Goal: Task Accomplishment & Management: Manage account settings

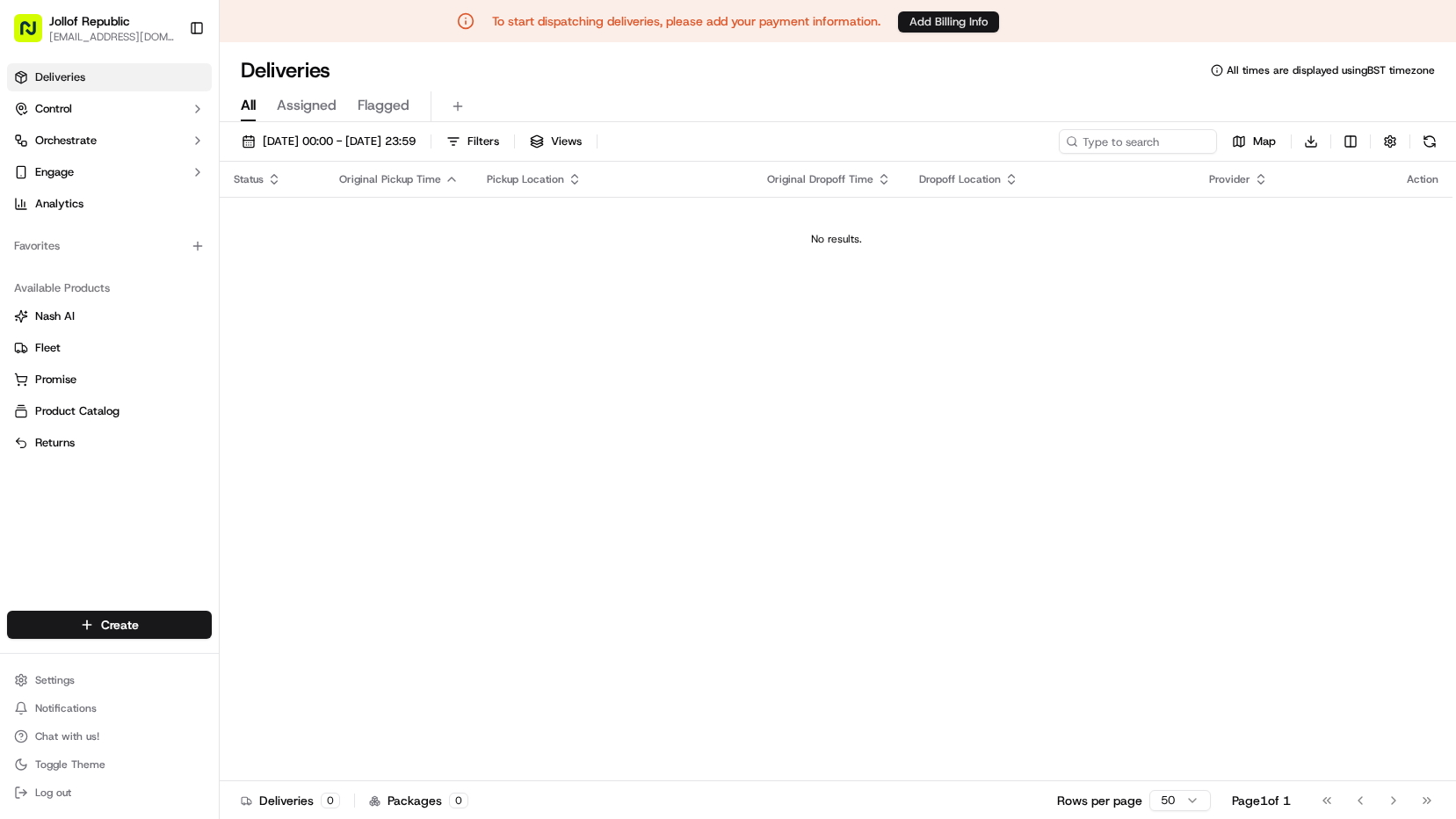
click at [973, 24] on button "Add Billing Info" at bounding box center [948, 22] width 101 height 21
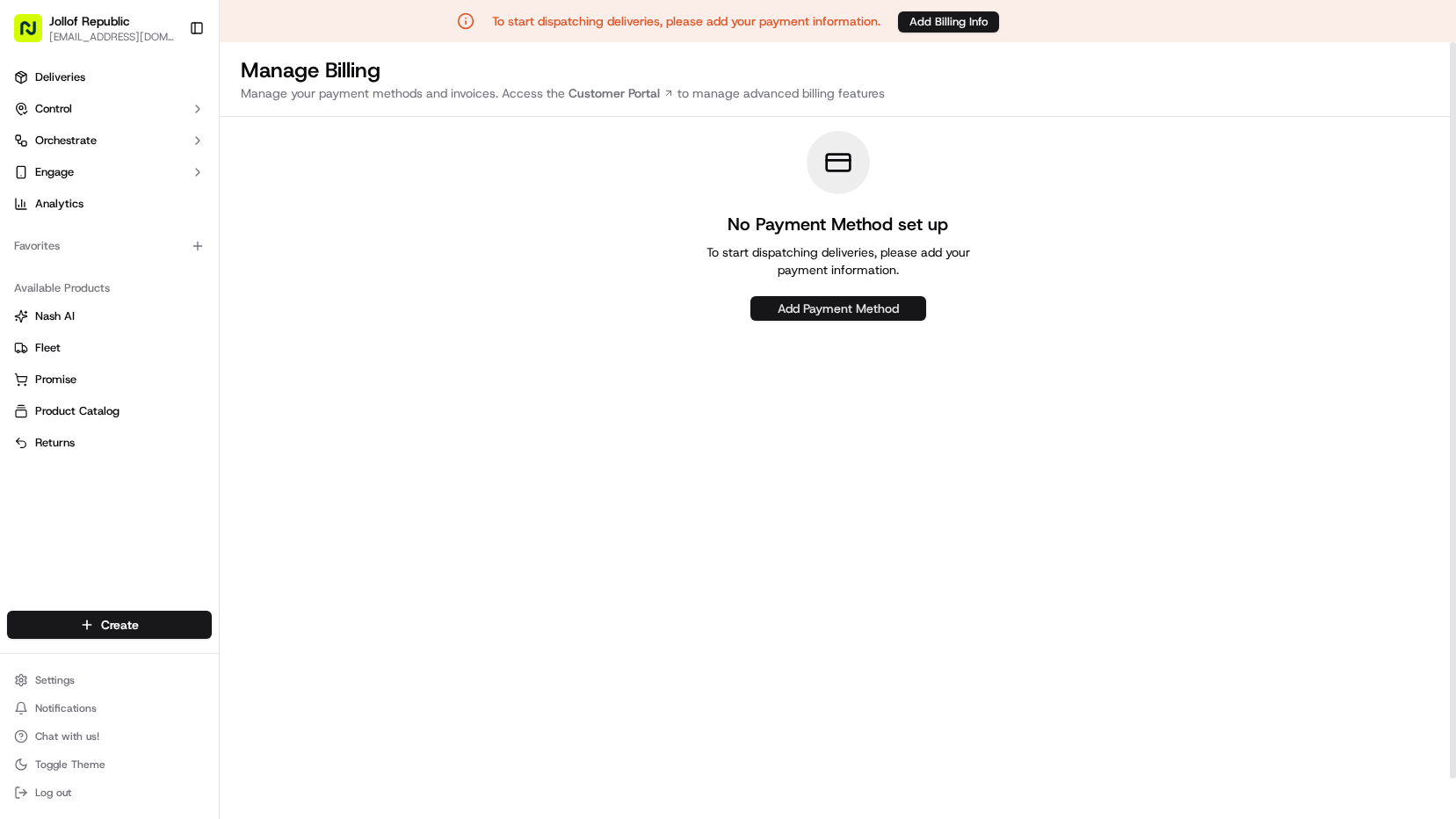
click at [880, 303] on button "Add Payment Method" at bounding box center [838, 307] width 175 height 24
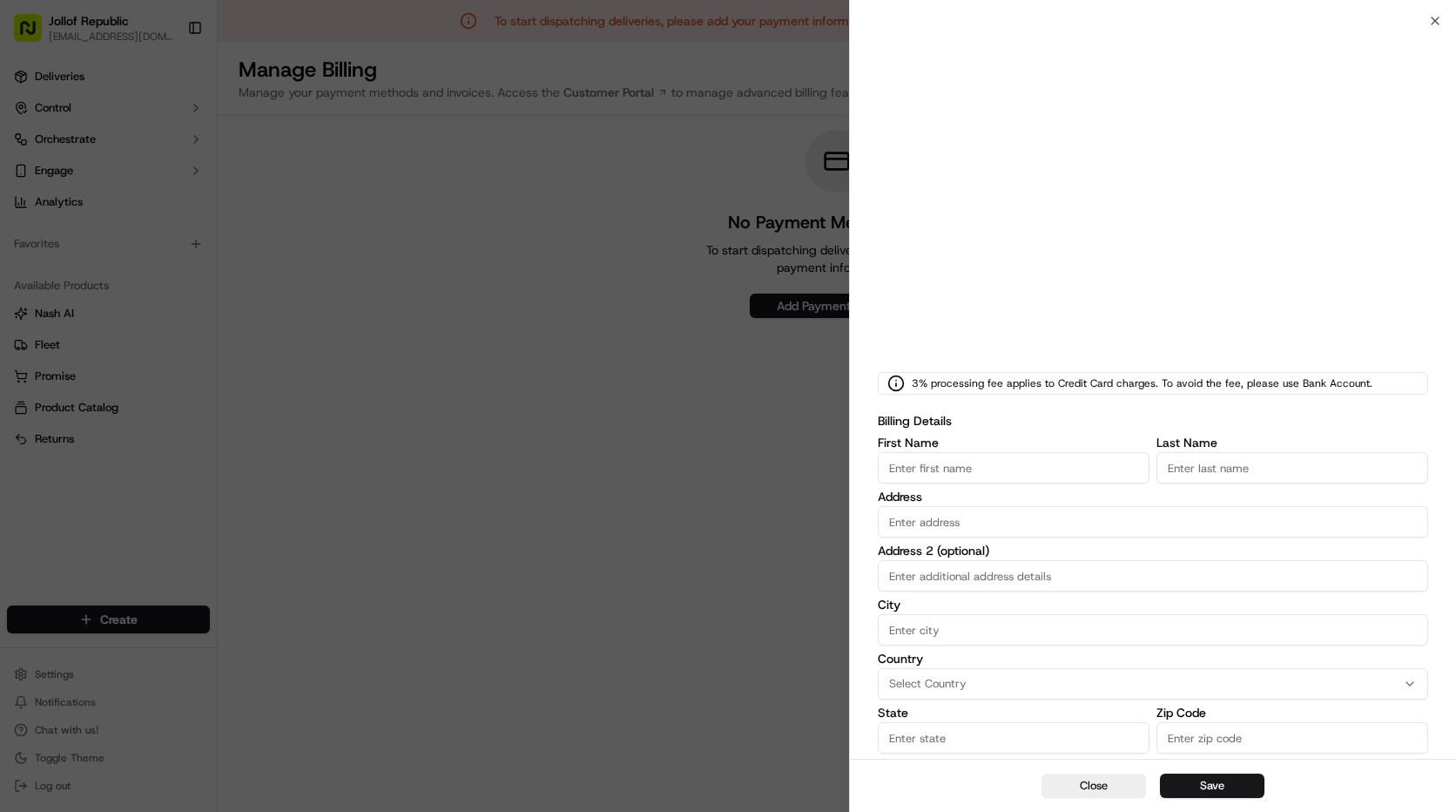
click at [913, 471] on input "First Name" at bounding box center [1013, 467] width 272 height 32
type input "Jollof"
type input "Republic"
type input "[STREET_ADDRESS]"
type input "[GEOGRAPHIC_DATA]"
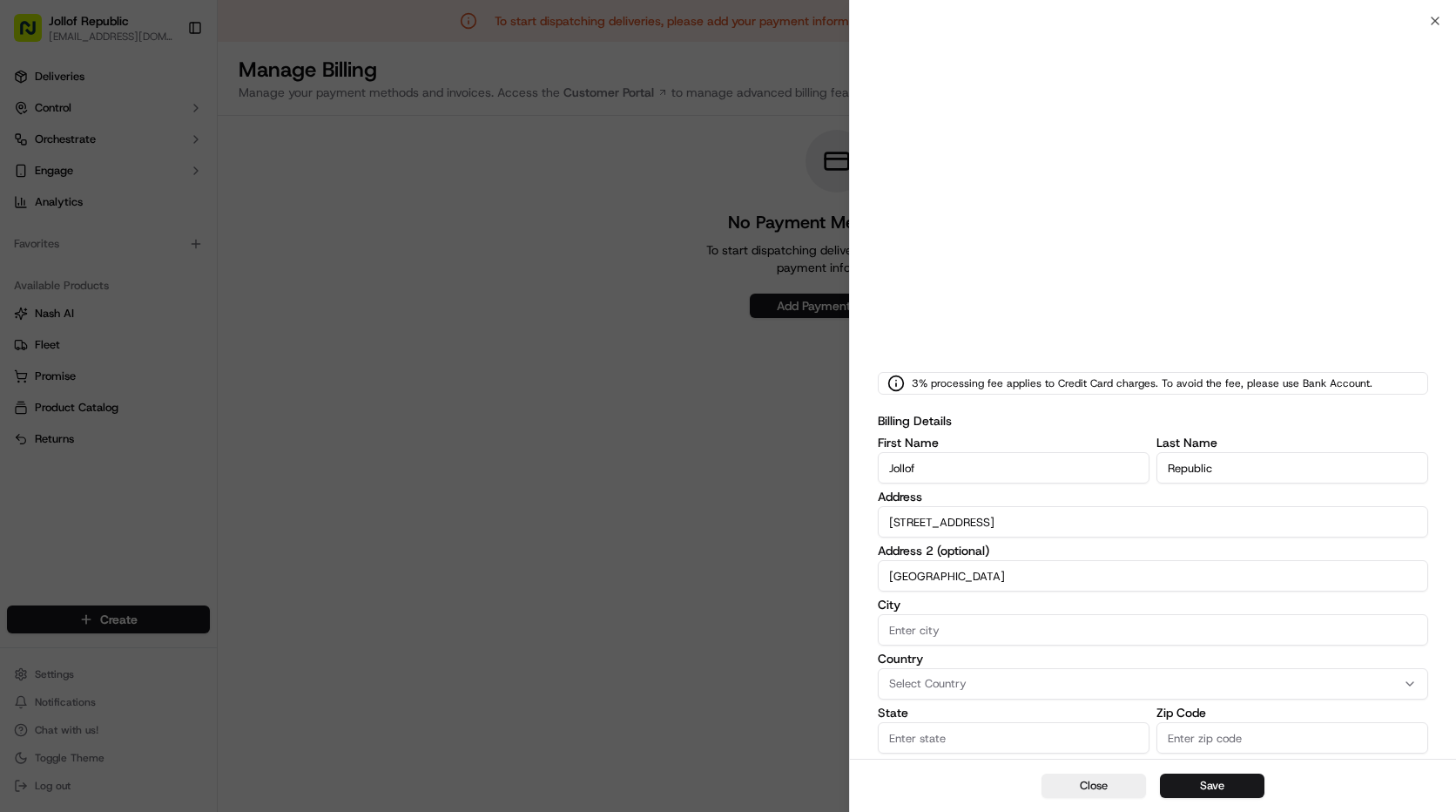
type input "[GEOGRAPHIC_DATA]"
type input "Leicetershire"
type input "LE3 0RA"
type input "[EMAIL_ADDRESS][DOMAIN_NAME]"
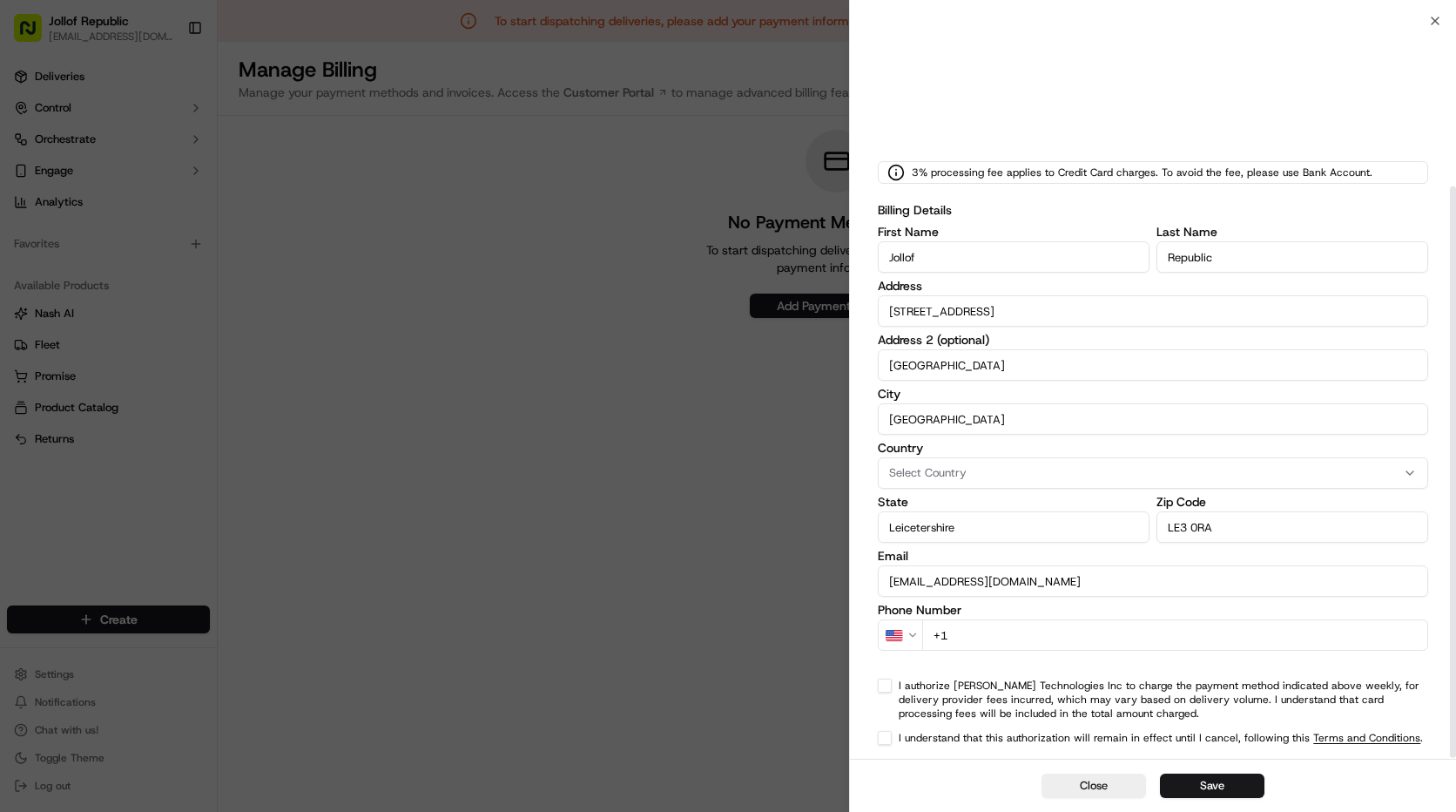
scroll to position [214, 0]
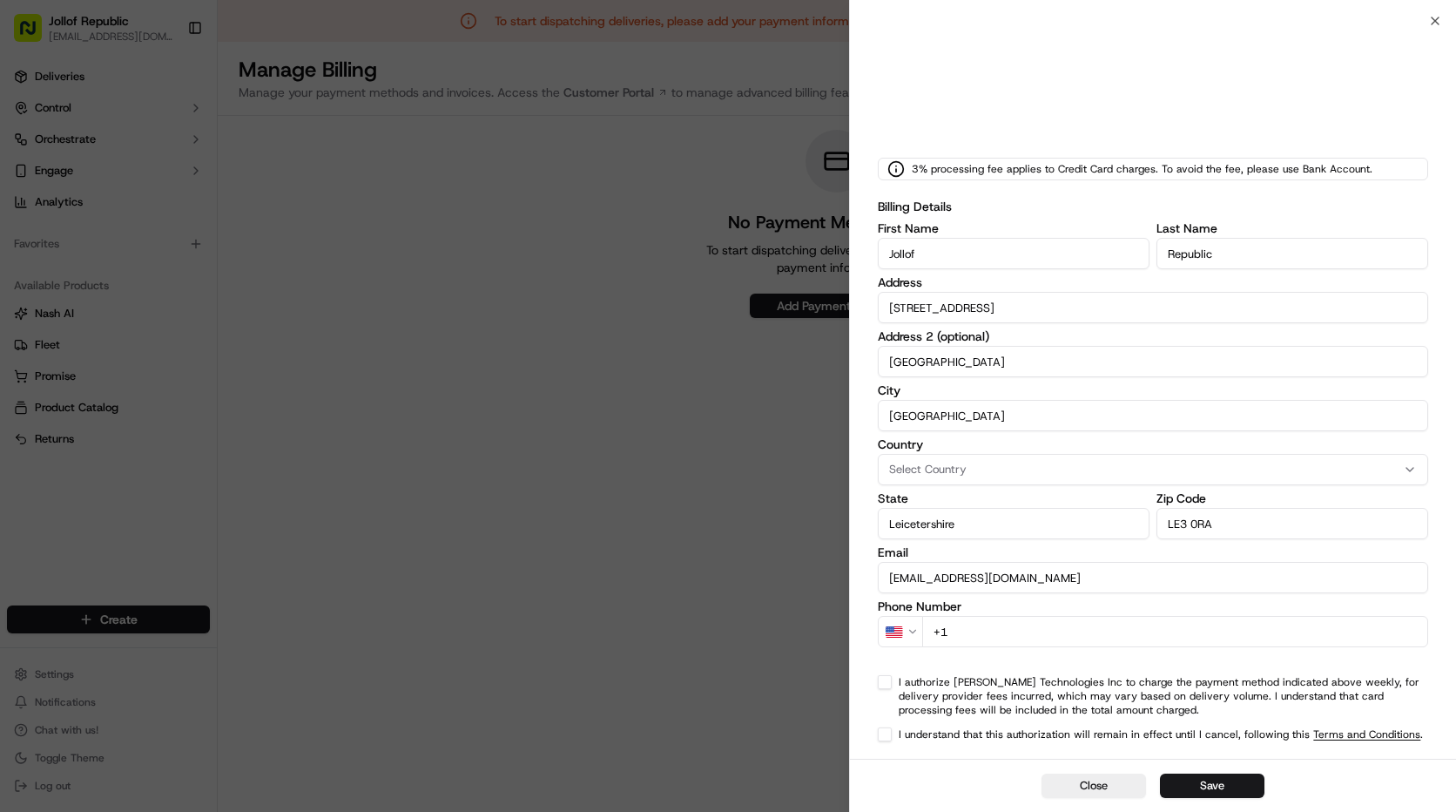
click at [1096, 636] on input "+1" at bounding box center [1175, 631] width 506 height 32
type input "+"
select select
click at [1217, 789] on button "Save" at bounding box center [1212, 785] width 105 height 24
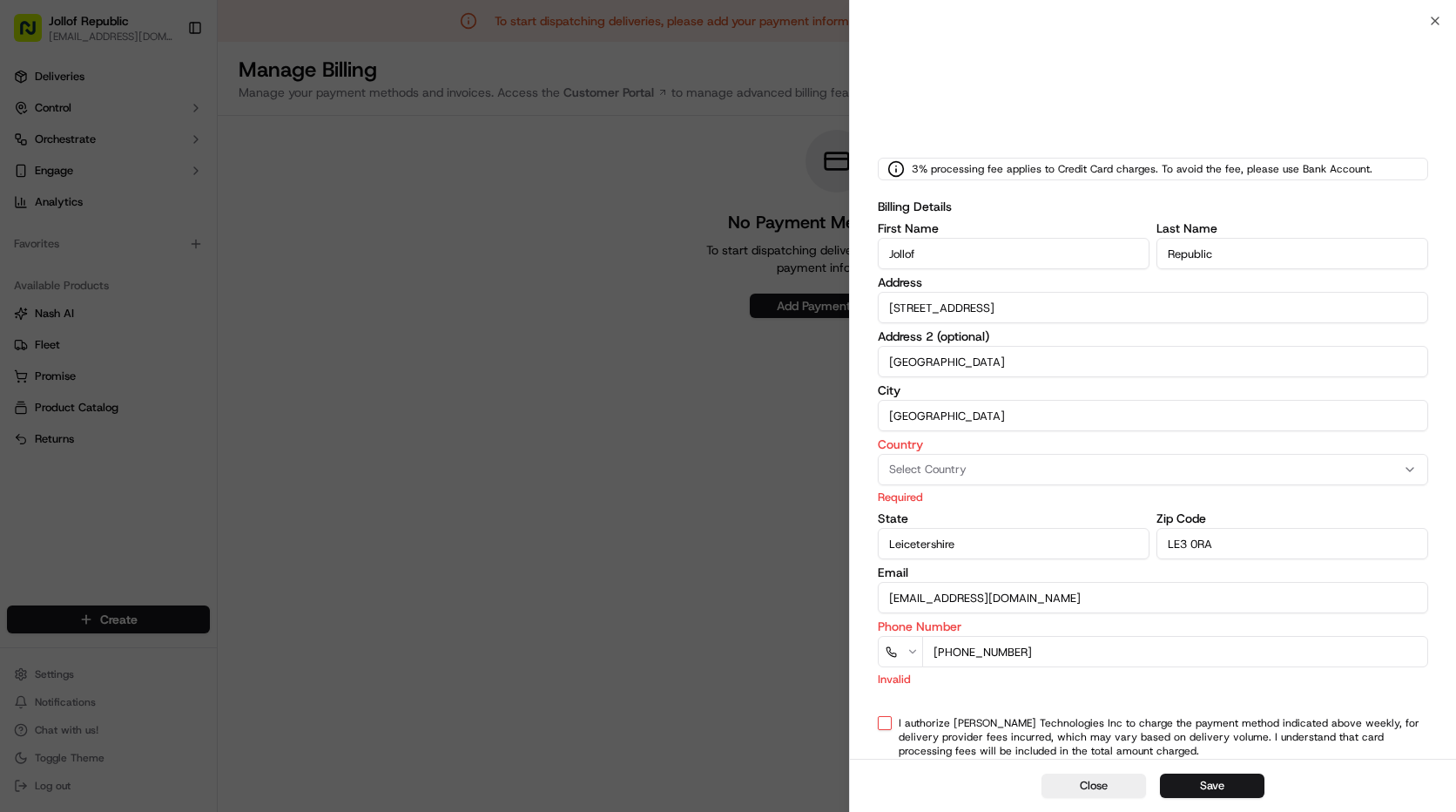
click at [1028, 475] on div "Select Country" at bounding box center [1153, 469] width 542 height 15
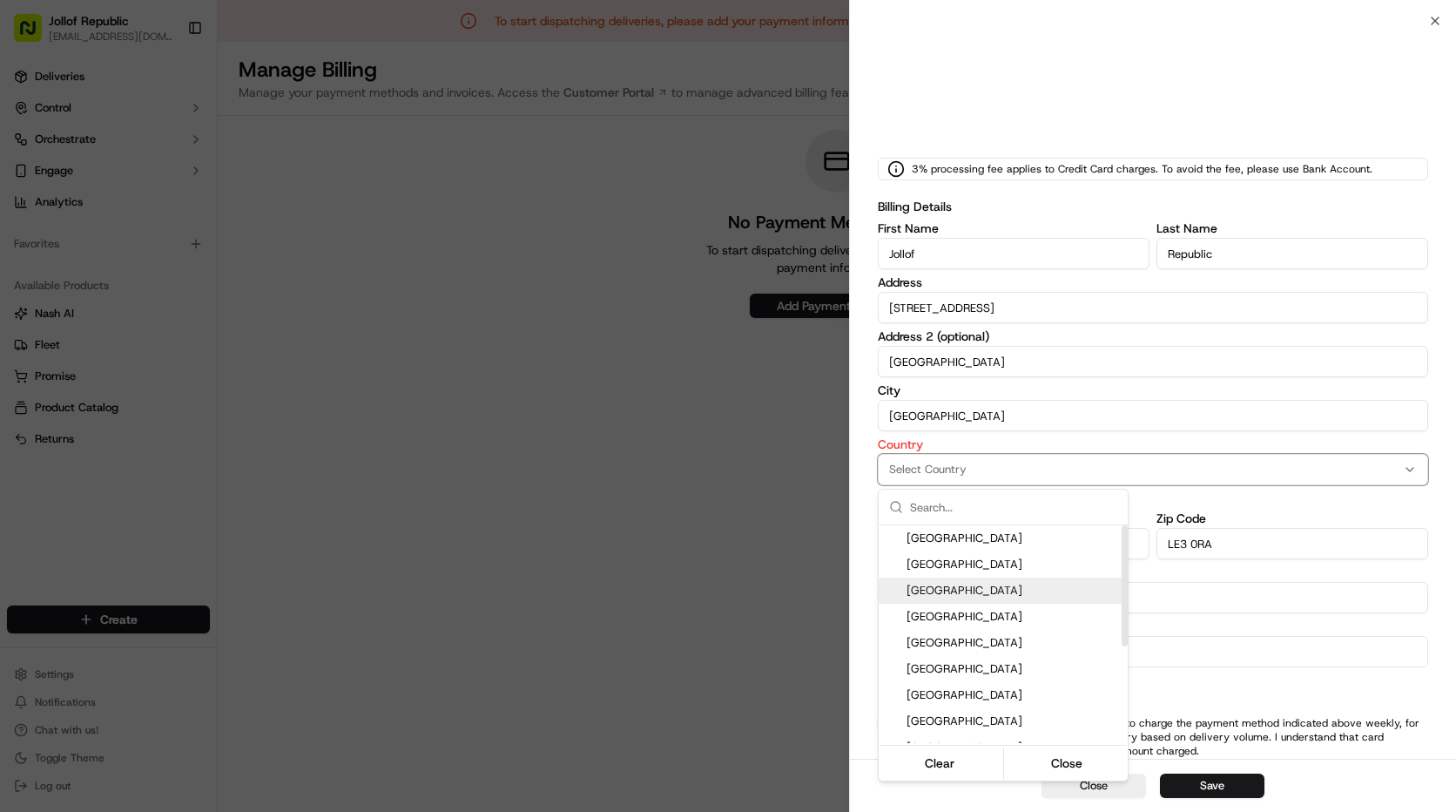
click at [974, 599] on div "[GEOGRAPHIC_DATA]" at bounding box center [1002, 590] width 249 height 26
click at [1059, 765] on button "Close" at bounding box center [1068, 762] width 119 height 24
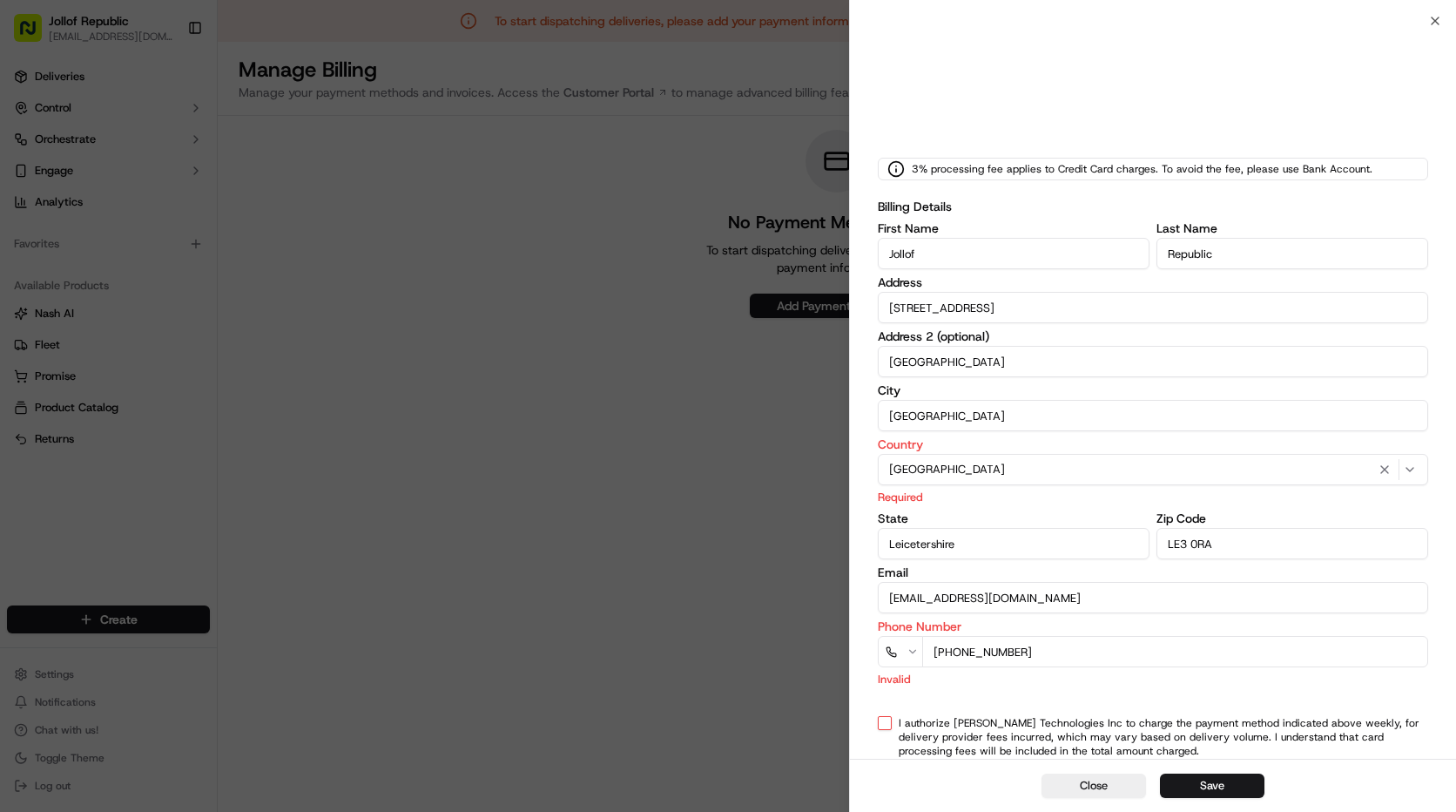
click at [885, 720] on button "I authorize [PERSON_NAME] Technologies Inc to charge the payment method indicat…" at bounding box center [884, 723] width 13 height 13
click at [1229, 784] on button "Save" at bounding box center [1212, 785] width 105 height 24
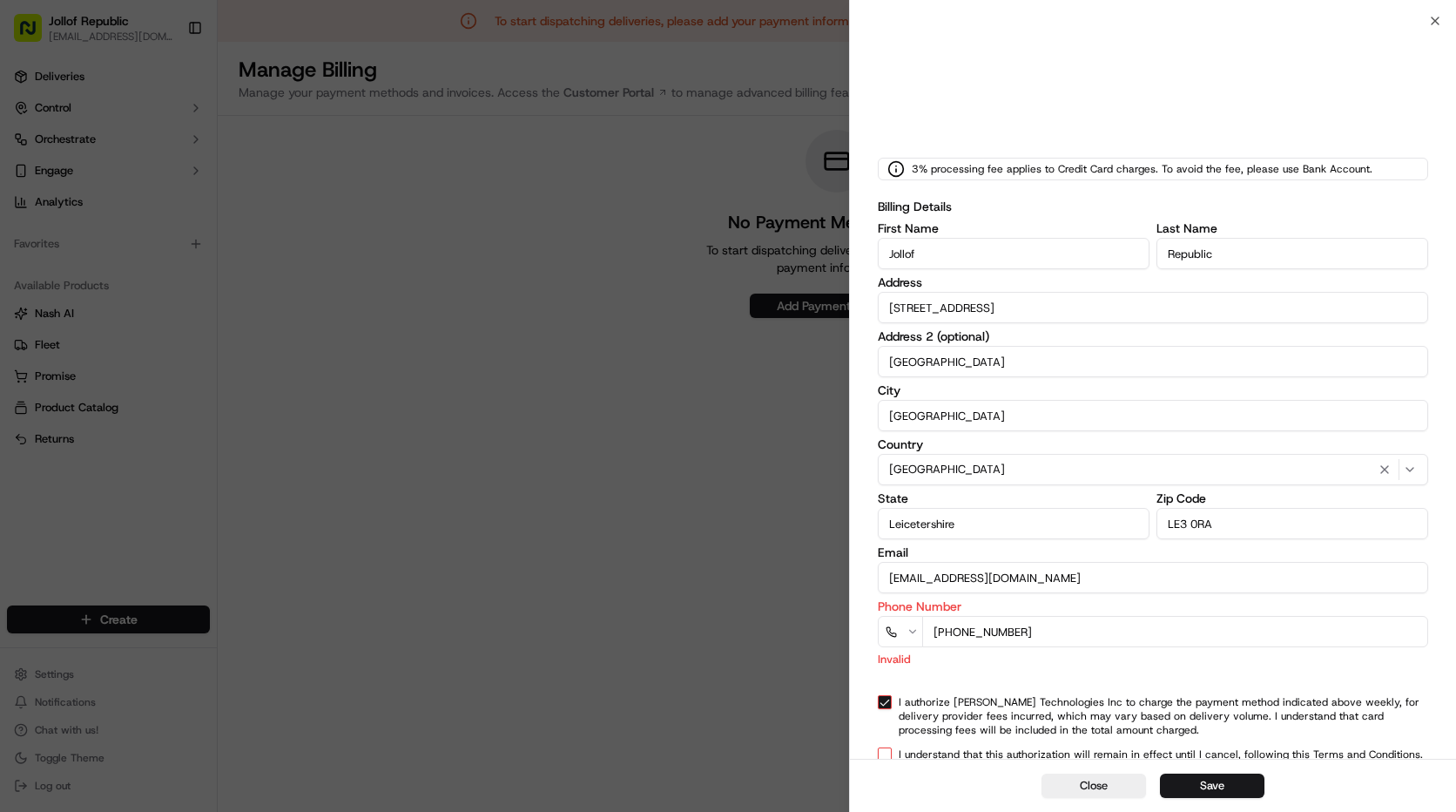
click at [940, 634] on input "[PHONE_NUMBER]" at bounding box center [1175, 631] width 506 height 32
type input "[PHONE_NUMBER]"
select select "GB"
type input "[PHONE_NUMBER]"
click at [1209, 784] on button "Save" at bounding box center [1212, 785] width 105 height 24
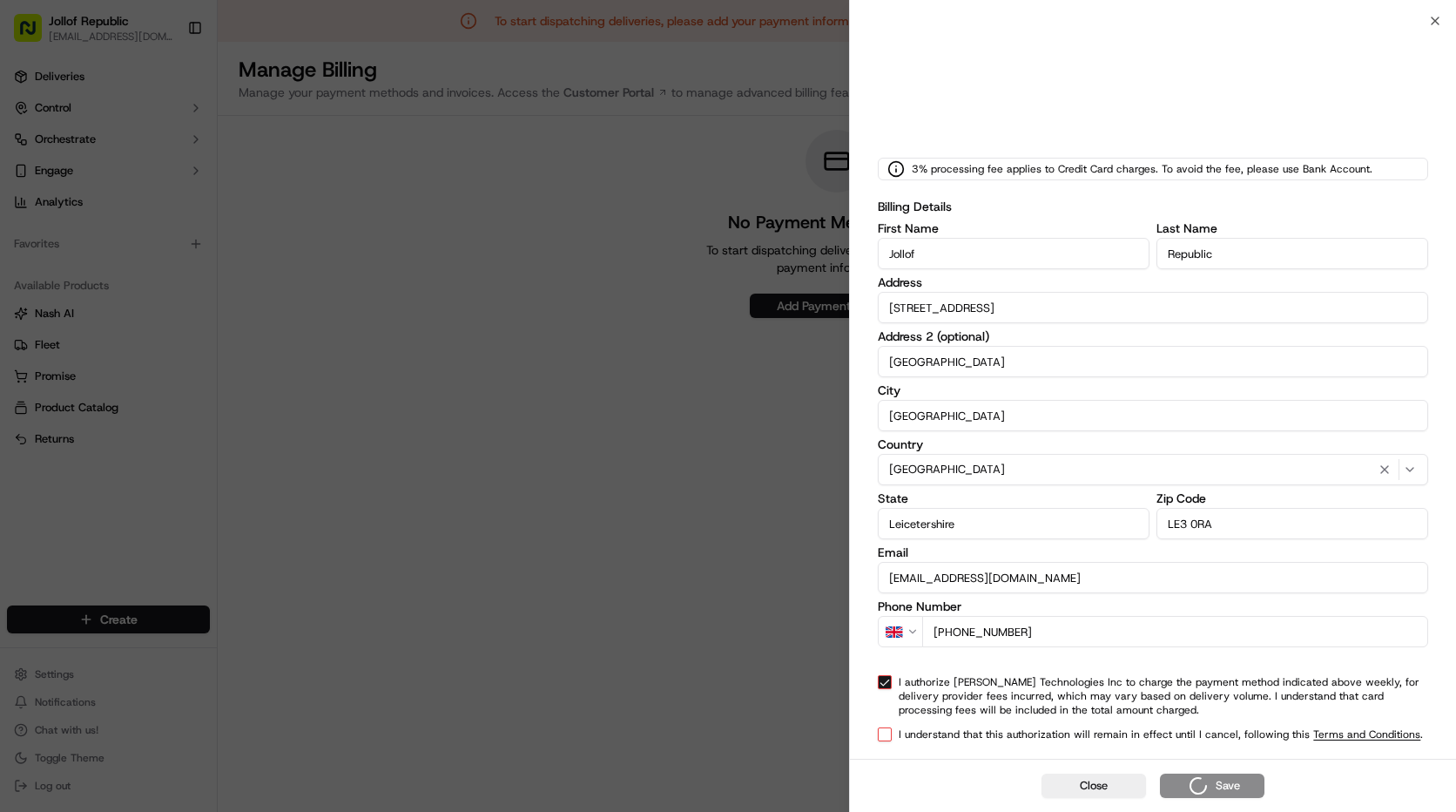
click at [885, 736] on button "I understand that this authorization will remain in effect until I cancel, foll…" at bounding box center [884, 734] width 13 height 13
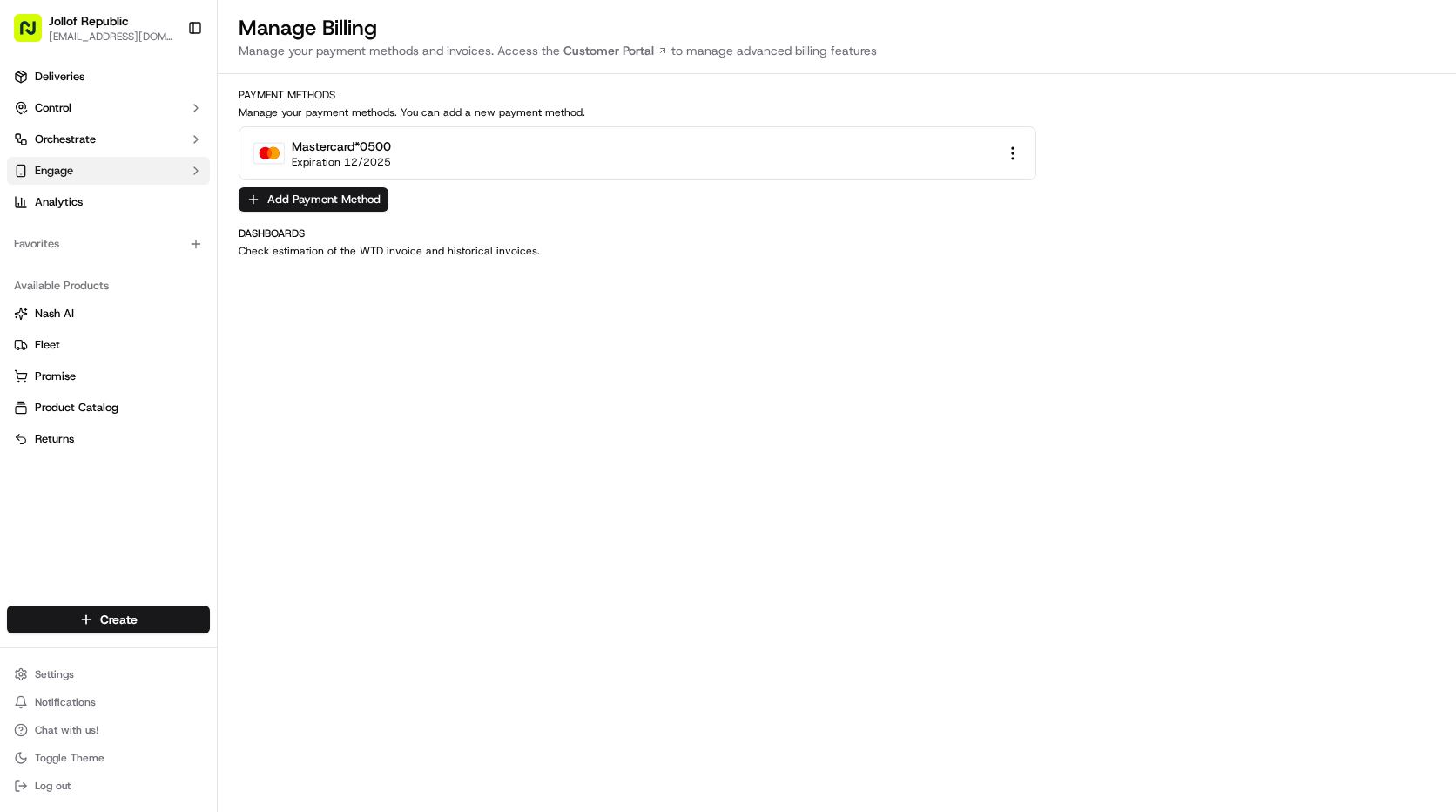
click at [62, 176] on span "Engage" at bounding box center [54, 170] width 38 height 15
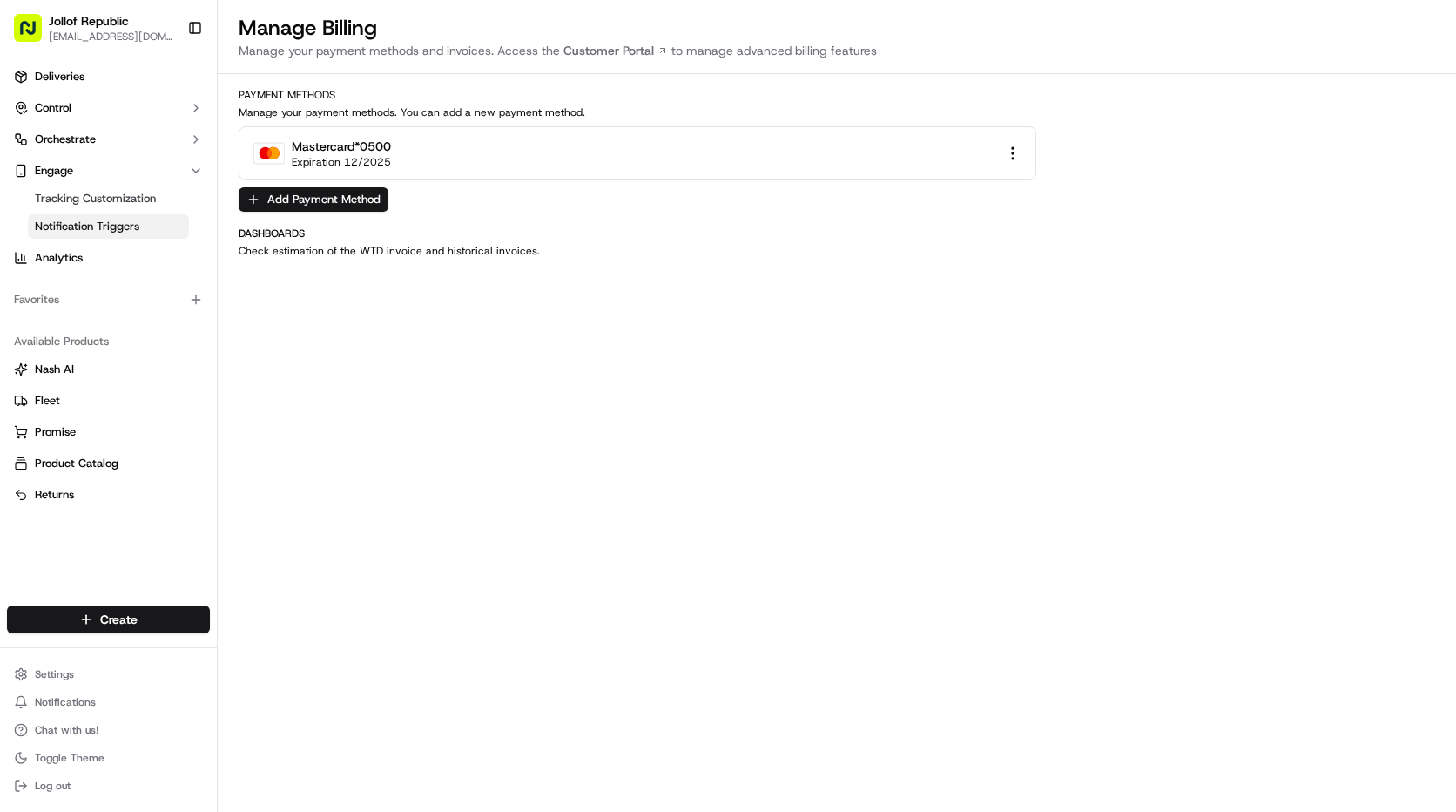
click at [106, 225] on span "Notification Triggers" at bounding box center [86, 226] width 105 height 15
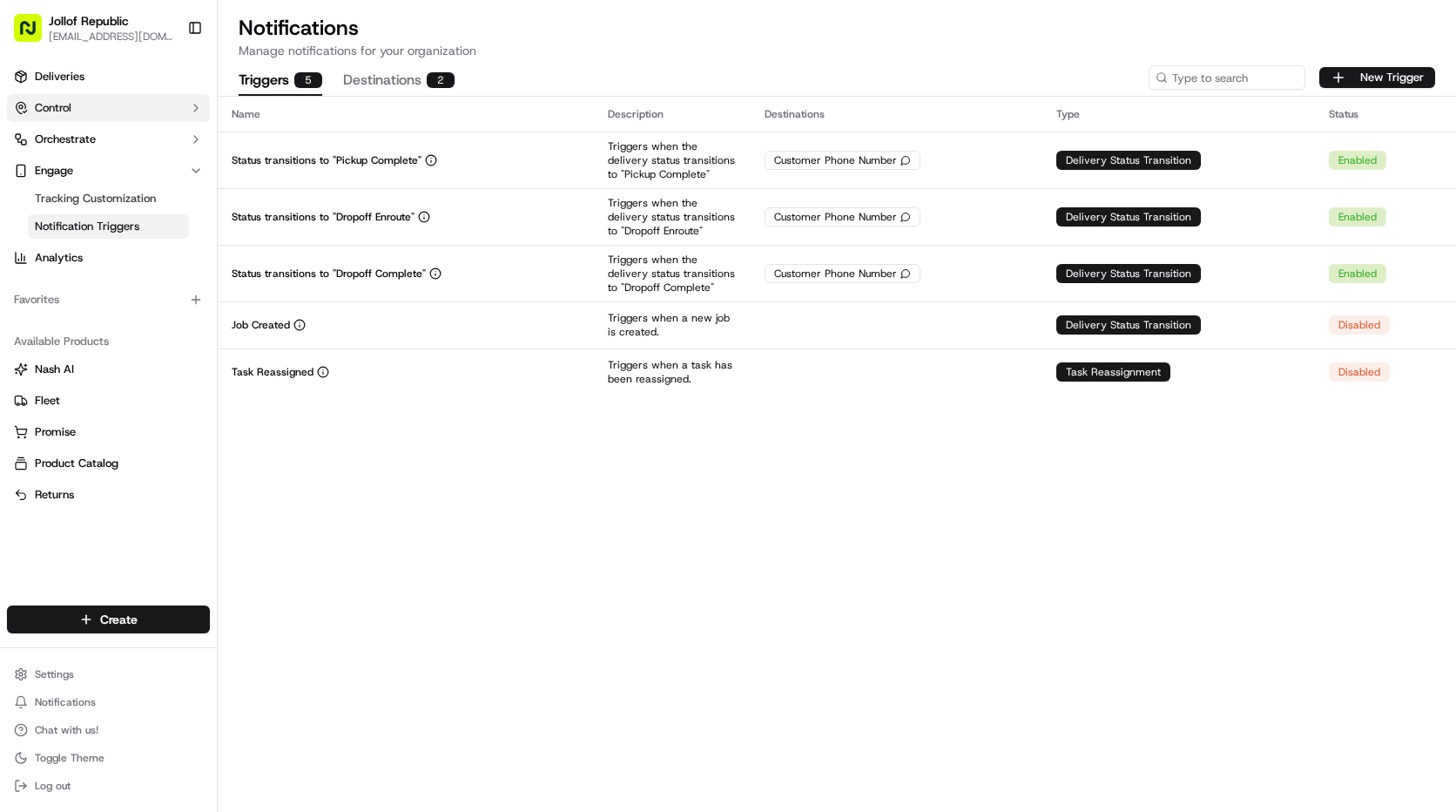
click at [105, 107] on button "Control" at bounding box center [108, 108] width 203 height 28
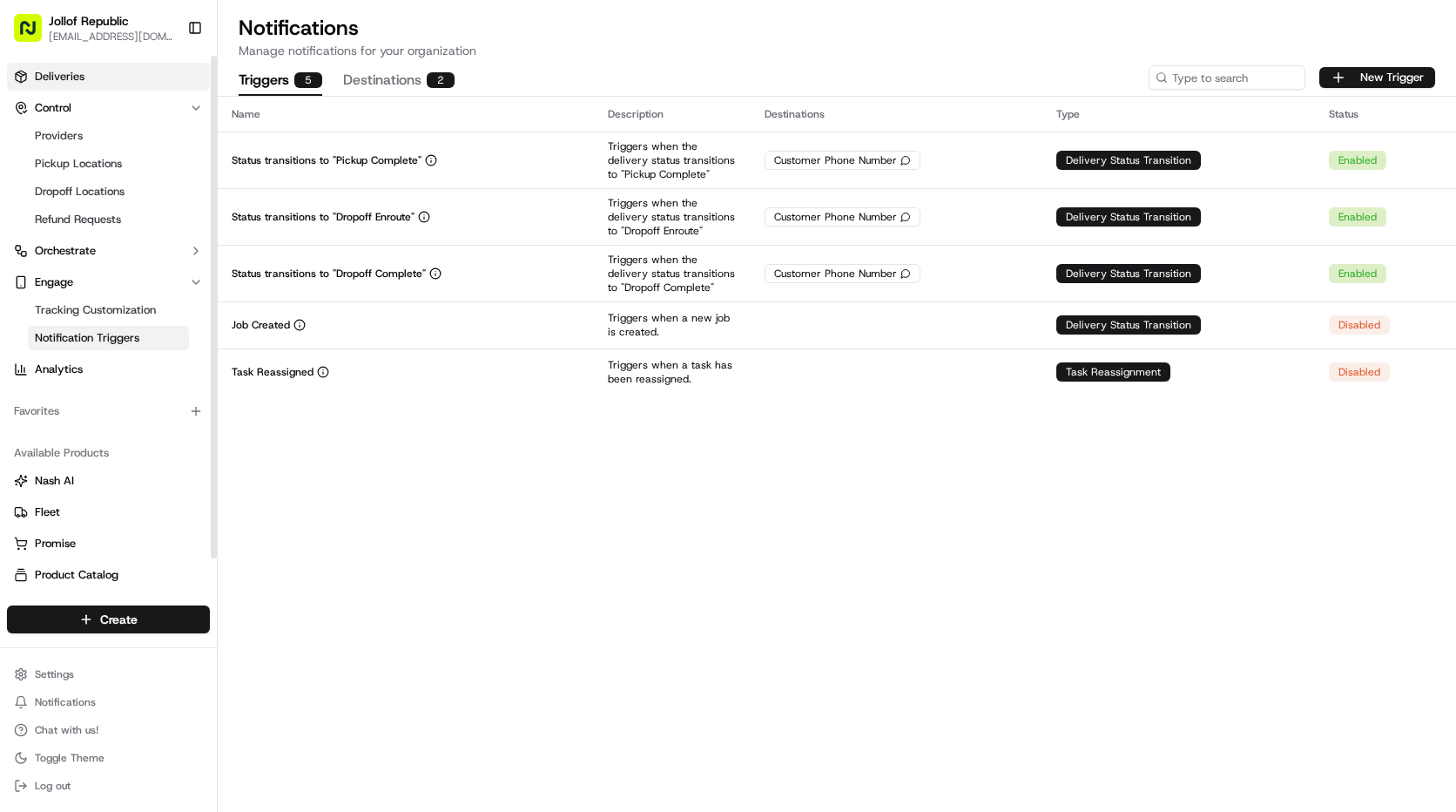
click at [125, 86] on link "Deliveries" at bounding box center [108, 76] width 203 height 28
